Goal: Information Seeking & Learning: Learn about a topic

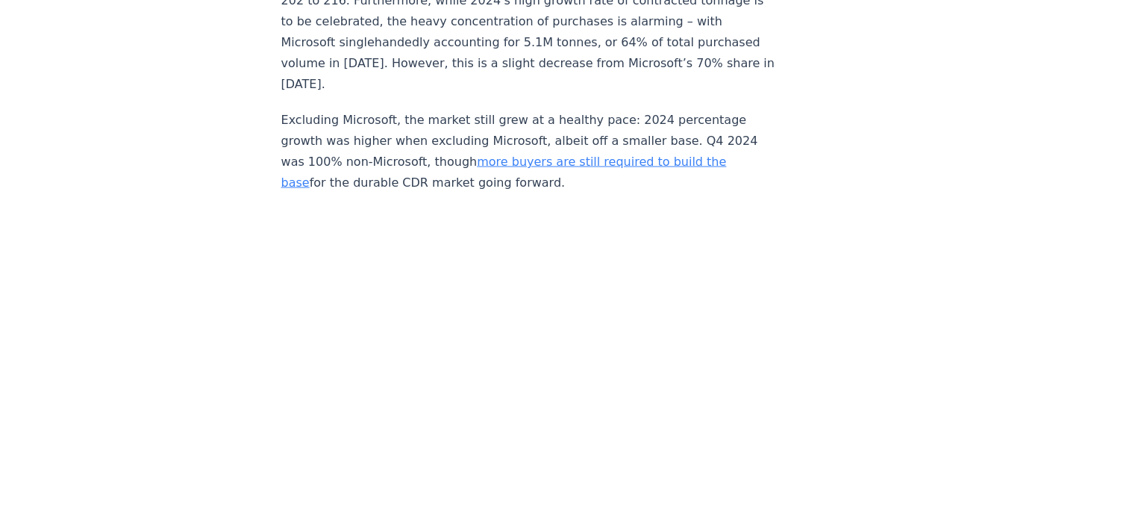
scroll to position [2683, 0]
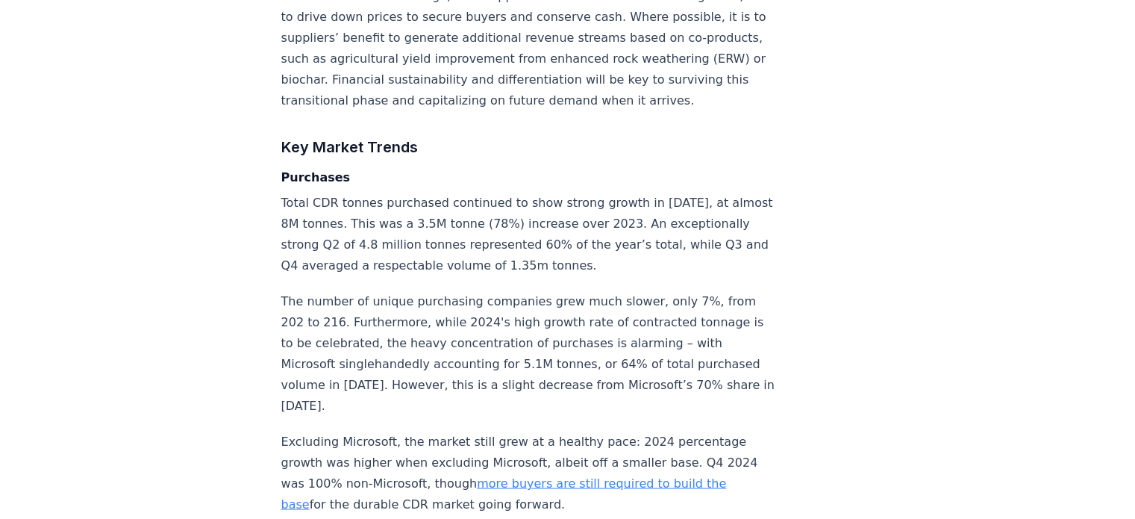
drag, startPoint x: 472, startPoint y: 169, endPoint x: 440, endPoint y: 169, distance: 32.1
click at [440, 192] on p "Total CDR tonnes purchased continued to show strong growth in [DATE], at almost…" at bounding box center [528, 234] width 494 height 84
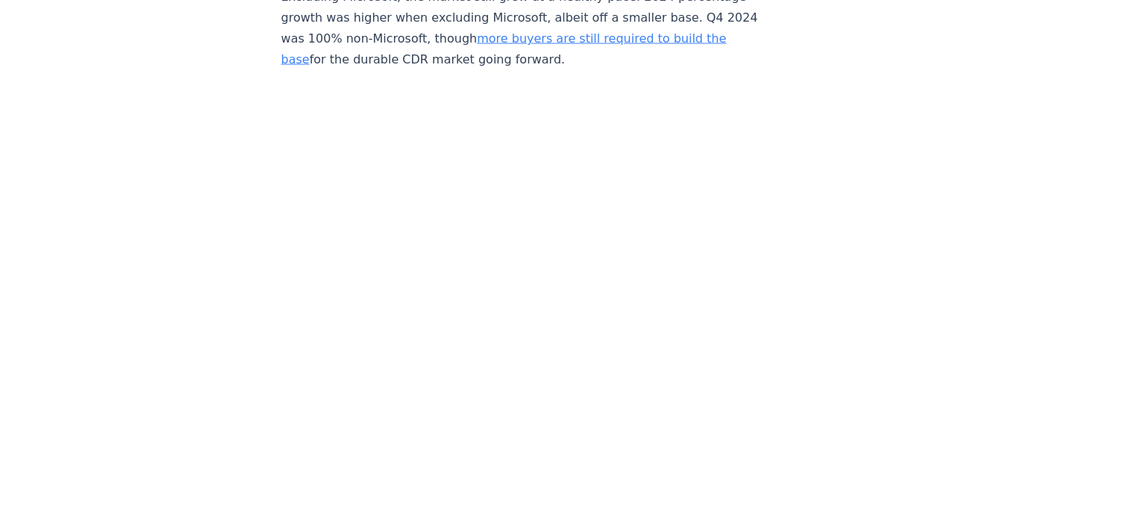
scroll to position [3131, 0]
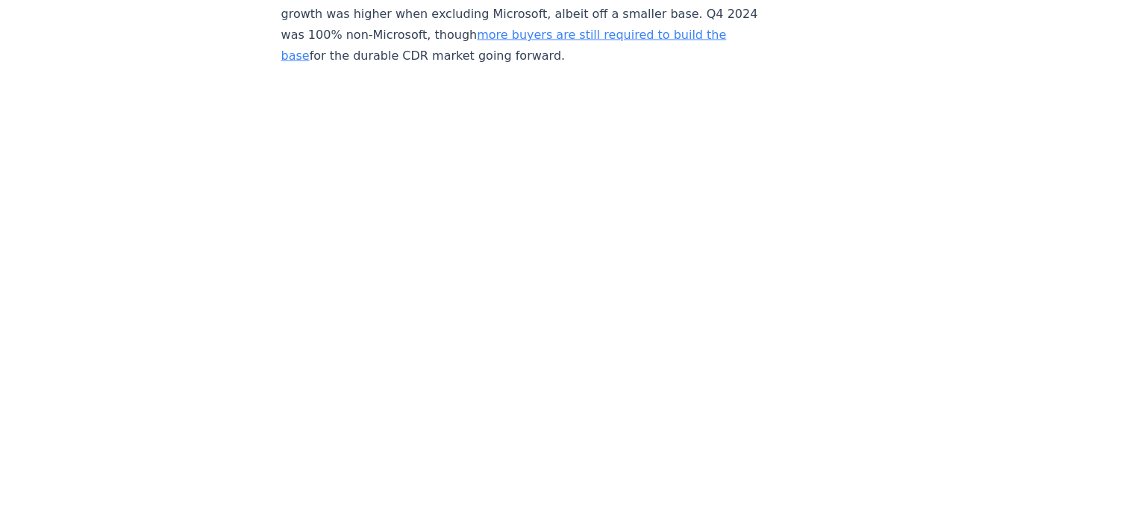
drag, startPoint x: 440, startPoint y: 176, endPoint x: 880, endPoint y: 220, distance: 441.9
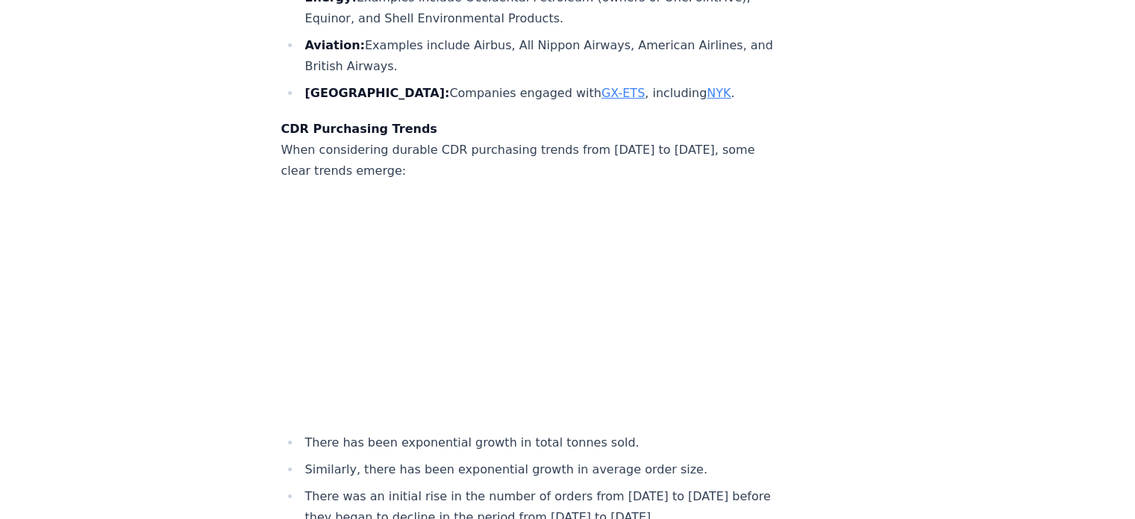
scroll to position [5520, 0]
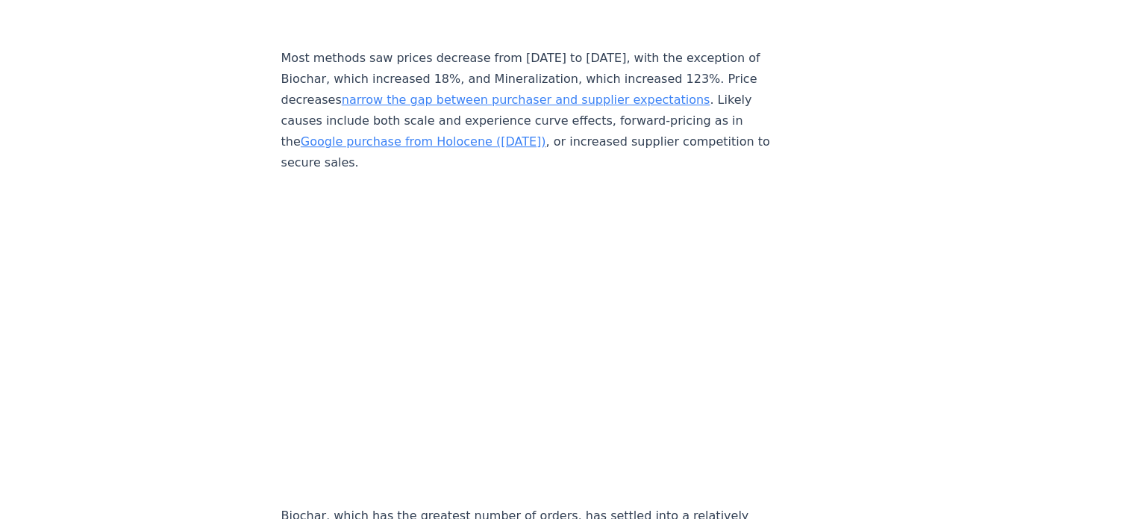
scroll to position [6789, 0]
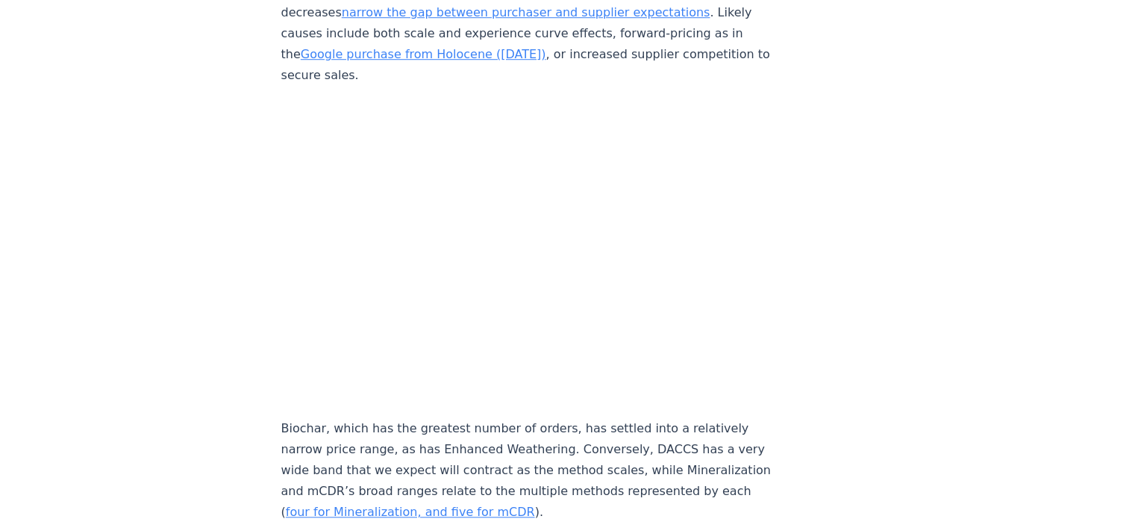
drag, startPoint x: 845, startPoint y: 243, endPoint x: 817, endPoint y: 231, distance: 30.5
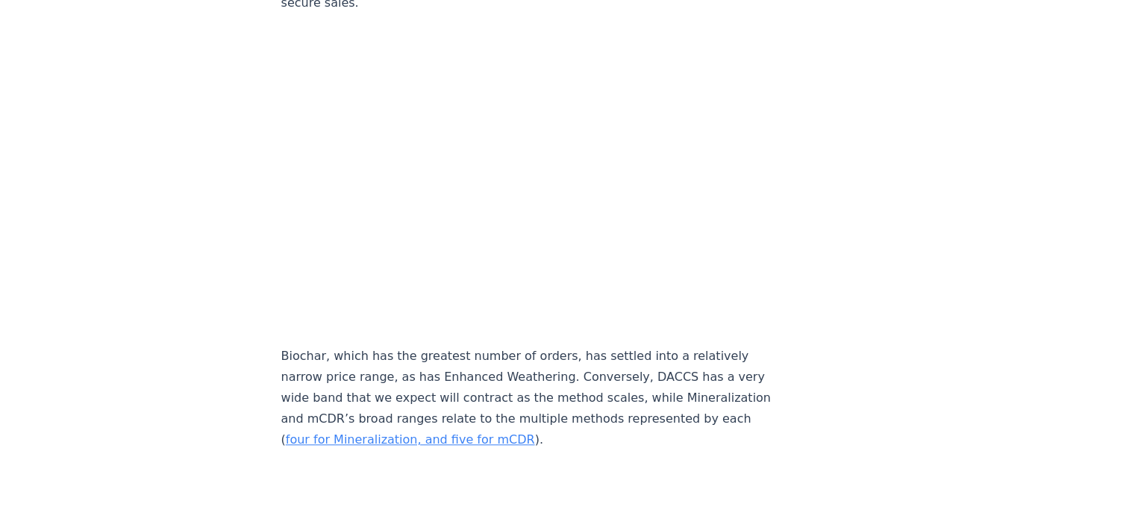
scroll to position [7087, 0]
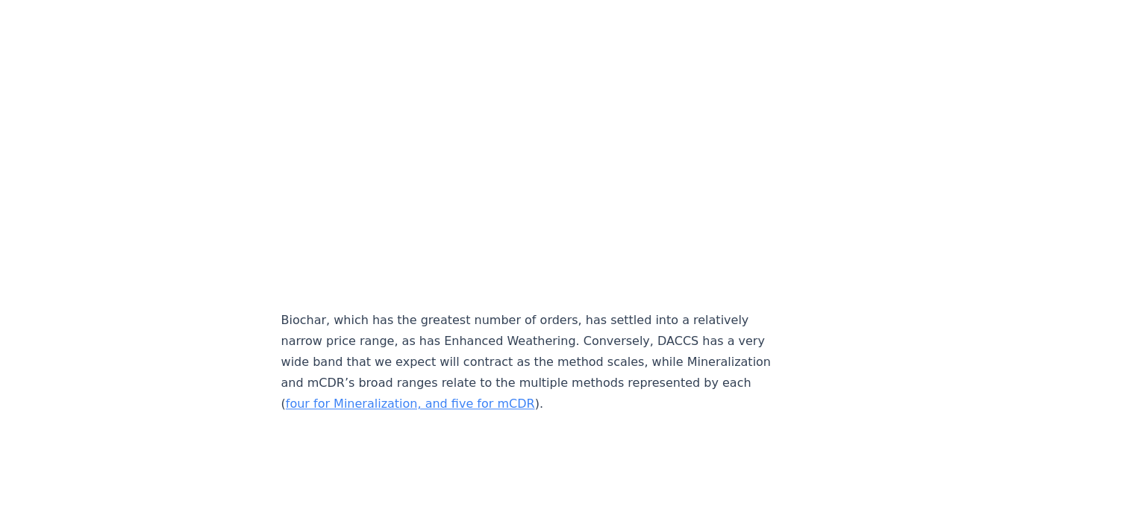
scroll to position [6864, 0]
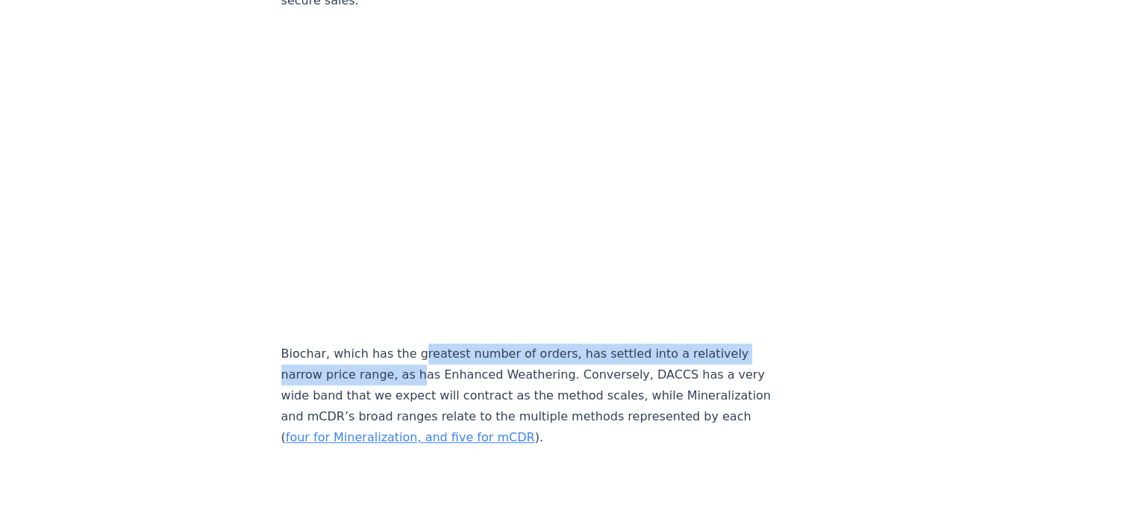
drag, startPoint x: 430, startPoint y: 342, endPoint x: 411, endPoint y: 338, distance: 19.8
click at [411, 343] on p "Biochar, which has the greatest number of orders, has settled into a relatively…" at bounding box center [528, 395] width 494 height 105
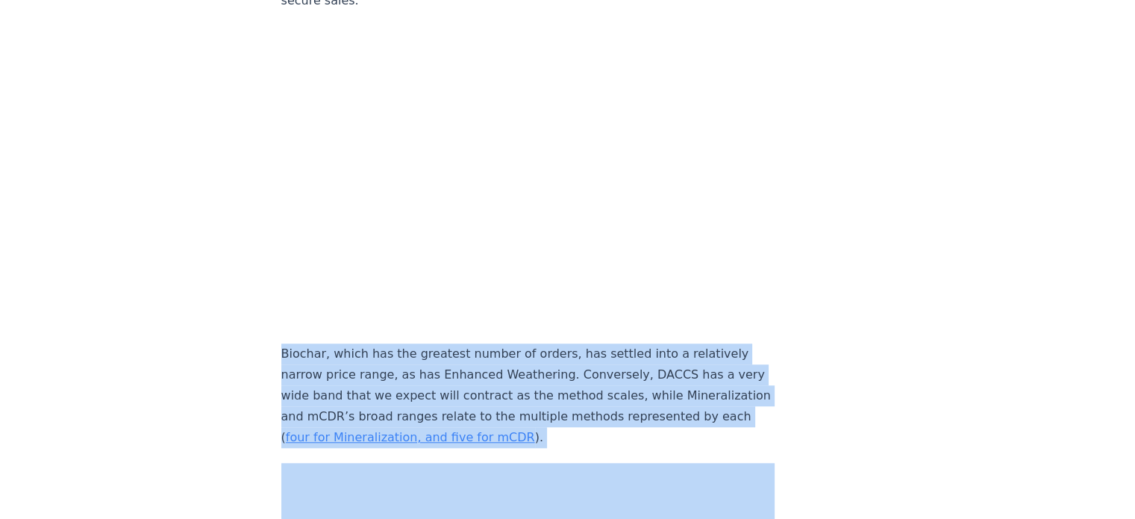
click at [411, 343] on p "Biochar, which has the greatest number of orders, has settled into a relatively…" at bounding box center [528, 395] width 494 height 105
click at [412, 343] on p "Biochar, which has the greatest number of orders, has settled into a relatively…" at bounding box center [528, 395] width 494 height 105
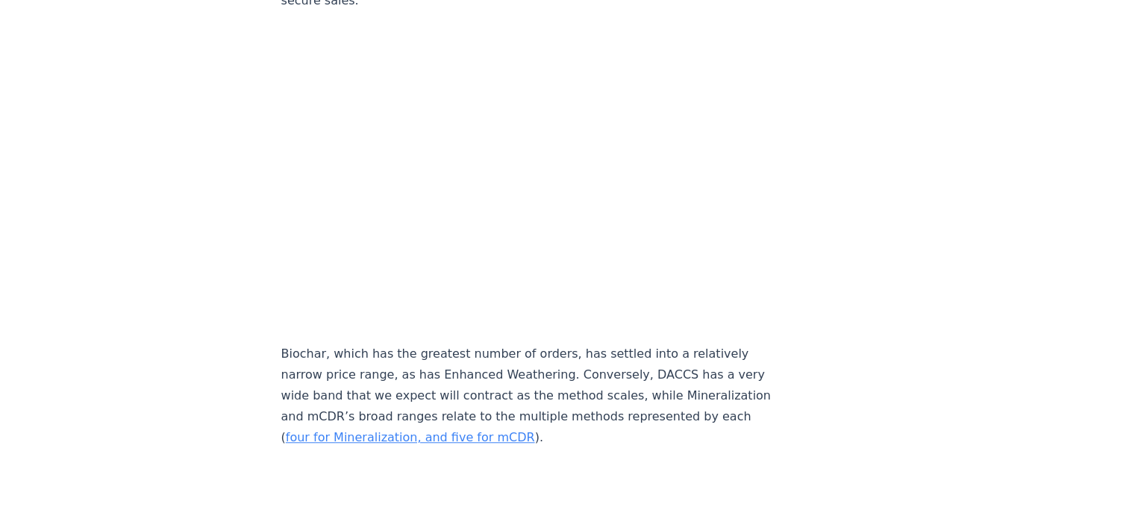
drag, startPoint x: 405, startPoint y: 343, endPoint x: 376, endPoint y: 343, distance: 29.1
click at [376, 343] on p "Biochar, which has the greatest number of orders, has settled into a relatively…" at bounding box center [528, 395] width 494 height 105
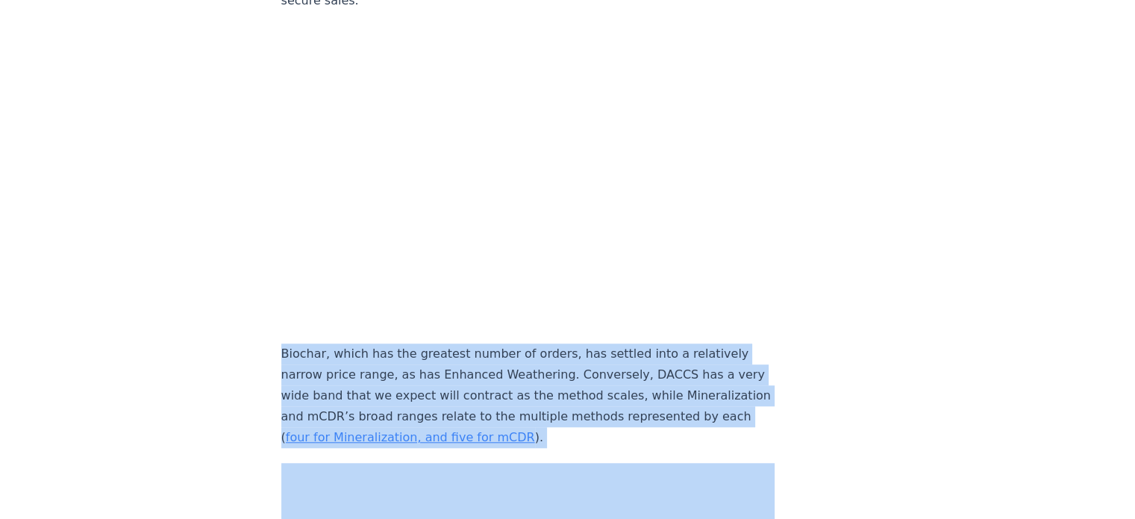
click at [376, 343] on p "Biochar, which has the greatest number of orders, has settled into a relatively…" at bounding box center [528, 395] width 494 height 105
